Goal: Register for event/course

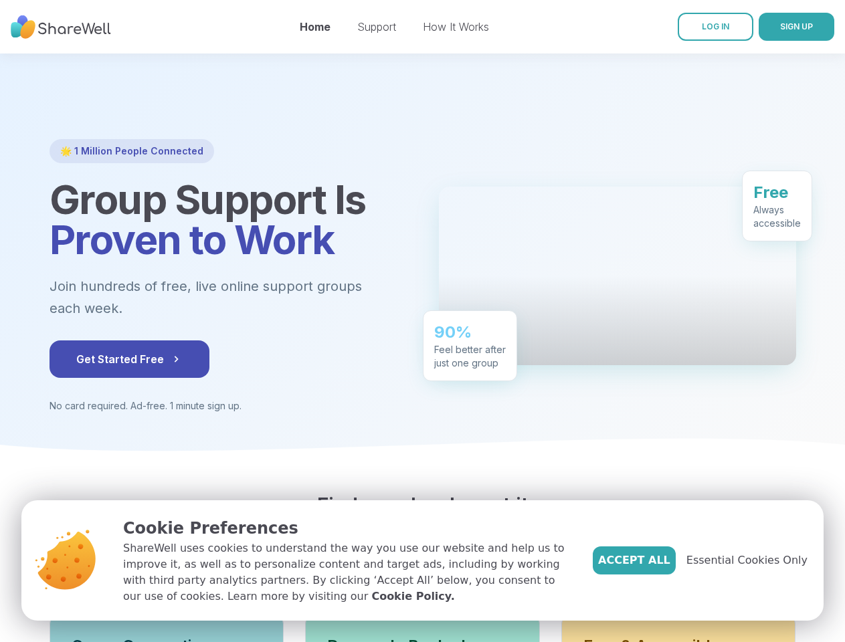
click at [423, 321] on div "90% Feel better after just one group" at bounding box center [470, 345] width 94 height 71
click at [780, 27] on span "SIGN UP" at bounding box center [796, 26] width 33 height 10
click at [101, 359] on span "Get Started Free" at bounding box center [129, 359] width 106 height 16
click at [755, 561] on span "Essential Cookies Only" at bounding box center [746, 561] width 121 height 16
